Goal: Information Seeking & Learning: Understand process/instructions

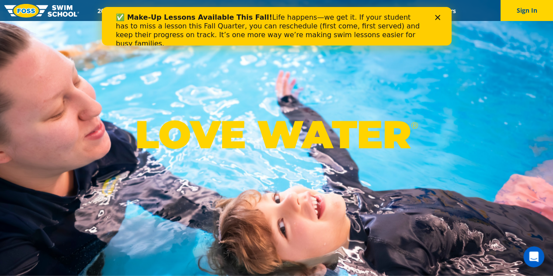
click at [436, 16] on icon "Close" at bounding box center [436, 17] width 5 height 5
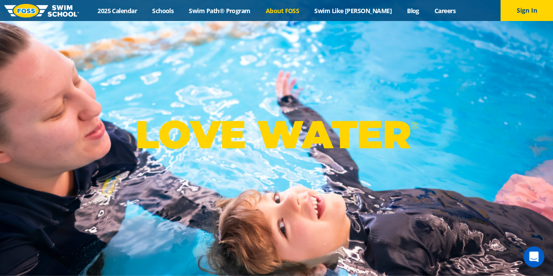
click at [298, 9] on link "About FOSS" at bounding box center [282, 11] width 49 height 8
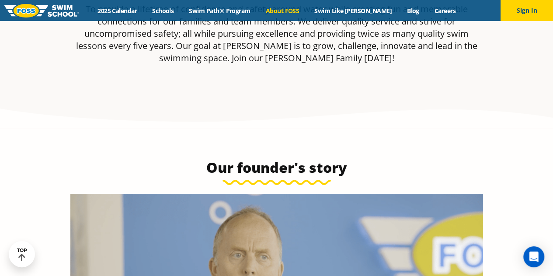
scroll to position [175, 0]
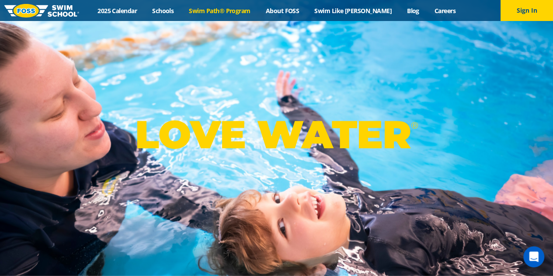
click at [253, 9] on link "Swim Path® Program" at bounding box center [219, 11] width 76 height 8
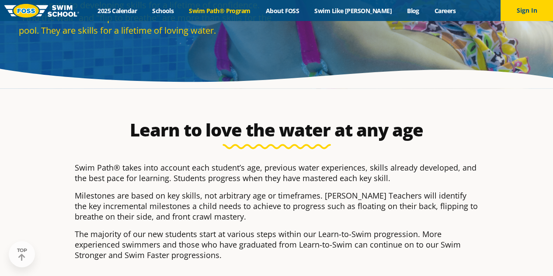
scroll to position [175, 0]
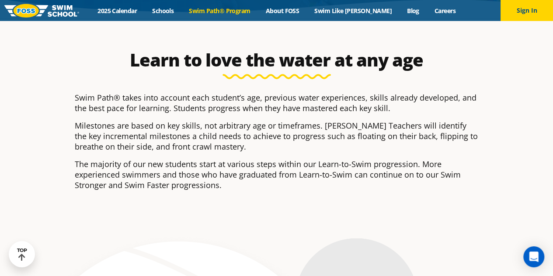
click at [387, 110] on p "Swim Path® takes into account each student’s age, previous water experiences, s…" at bounding box center [277, 102] width 404 height 21
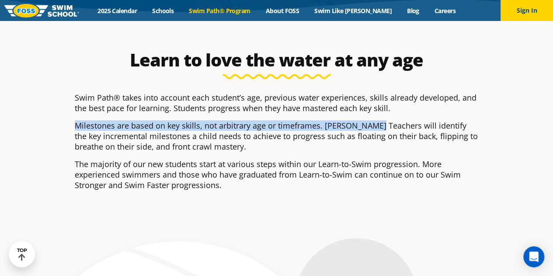
drag, startPoint x: 374, startPoint y: 112, endPoint x: 351, endPoint y: 113, distance: 23.6
click at [351, 113] on div "Swim Path® takes into account each student’s age, previous water experiences, s…" at bounding box center [277, 141] width 404 height 98
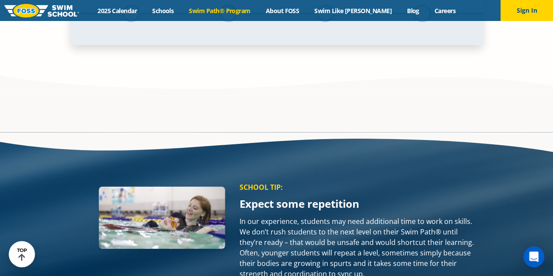
scroll to position [1048, 0]
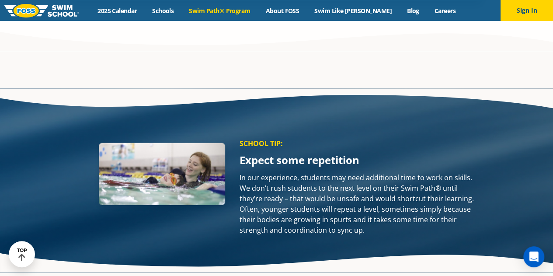
click at [311, 172] on p "In our experience, students may need additional time to work on skills. We don’…" at bounding box center [358, 203] width 239 height 63
drag, startPoint x: 311, startPoint y: 108, endPoint x: 309, endPoint y: 112, distance: 4.9
click at [309, 172] on p "In our experience, students may need additional time to work on skills. We don’…" at bounding box center [358, 203] width 239 height 63
click at [310, 172] on p "In our experience, students may need additional time to work on skills. We don’…" at bounding box center [358, 203] width 239 height 63
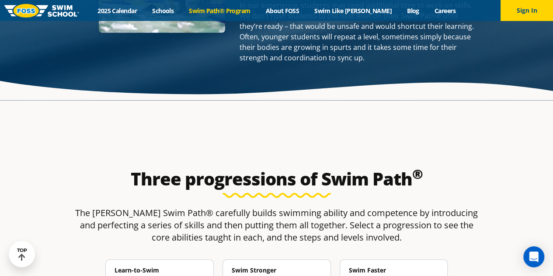
scroll to position [1267, 0]
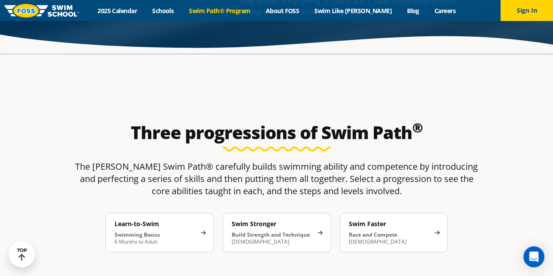
click at [159, 160] on p "The [PERSON_NAME] Swim Path® carefully builds swimming ability and competence b…" at bounding box center [276, 178] width 412 height 37
drag, startPoint x: 159, startPoint y: 107, endPoint x: 242, endPoint y: 104, distance: 82.6
click at [241, 160] on p "The [PERSON_NAME] Swim Path® carefully builds swimming ability and competence b…" at bounding box center [276, 178] width 412 height 37
click at [242, 160] on p "The [PERSON_NAME] Swim Path® carefully builds swimming ability and competence b…" at bounding box center [276, 178] width 412 height 37
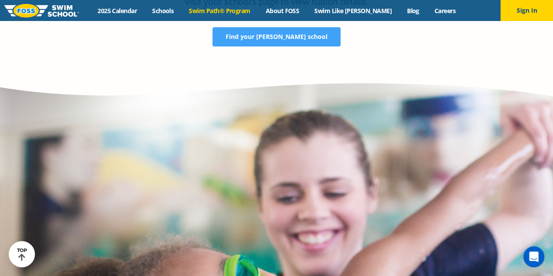
scroll to position [1704, 0]
